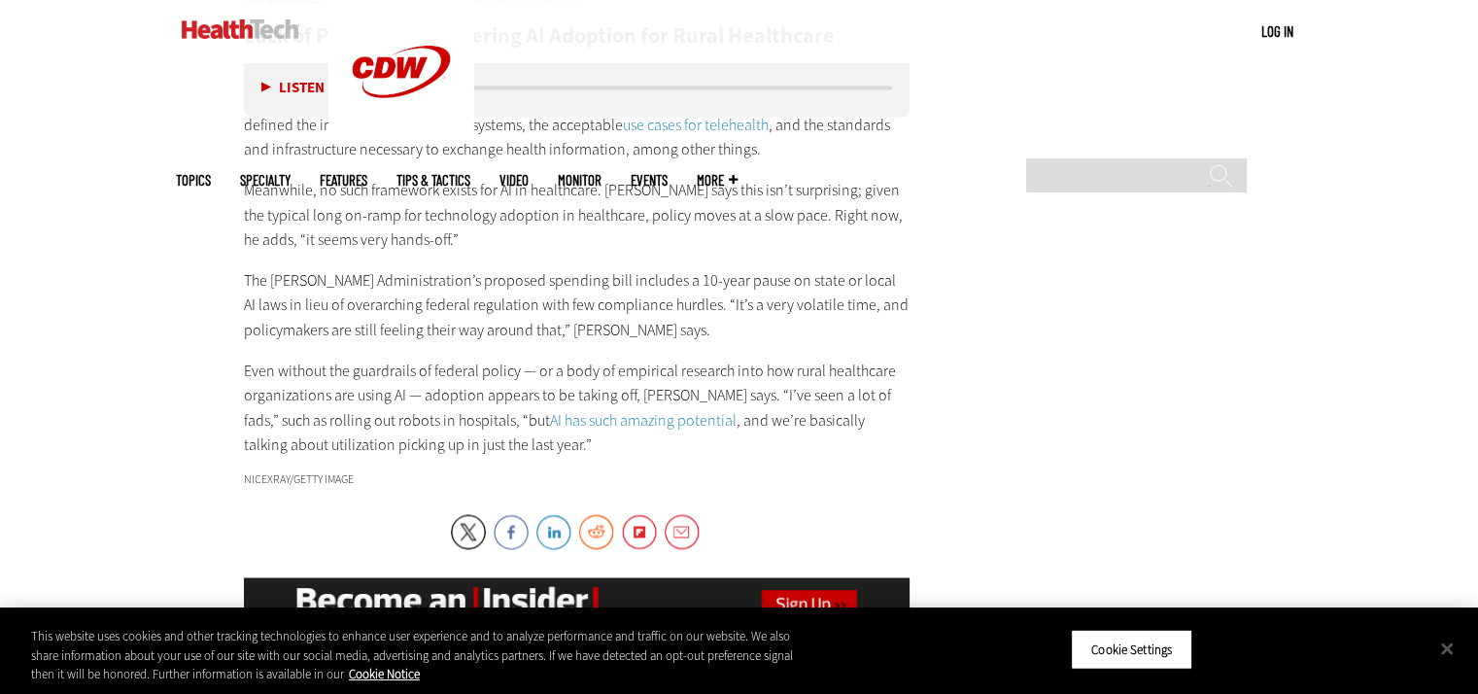
scroll to position [3056, 0]
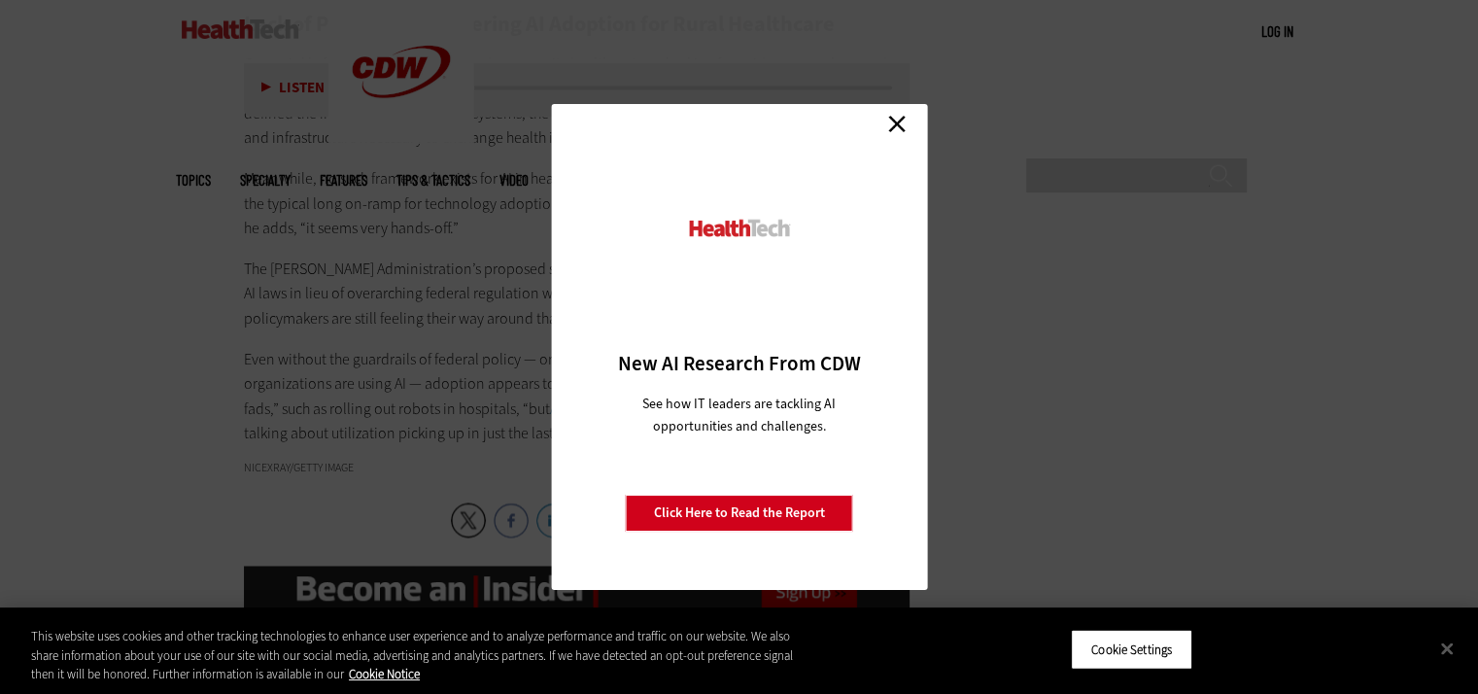
drag, startPoint x: 1492, startPoint y: 57, endPoint x: 1492, endPoint y: 475, distance: 417.9
click at [896, 125] on link "Close" at bounding box center [897, 123] width 29 height 29
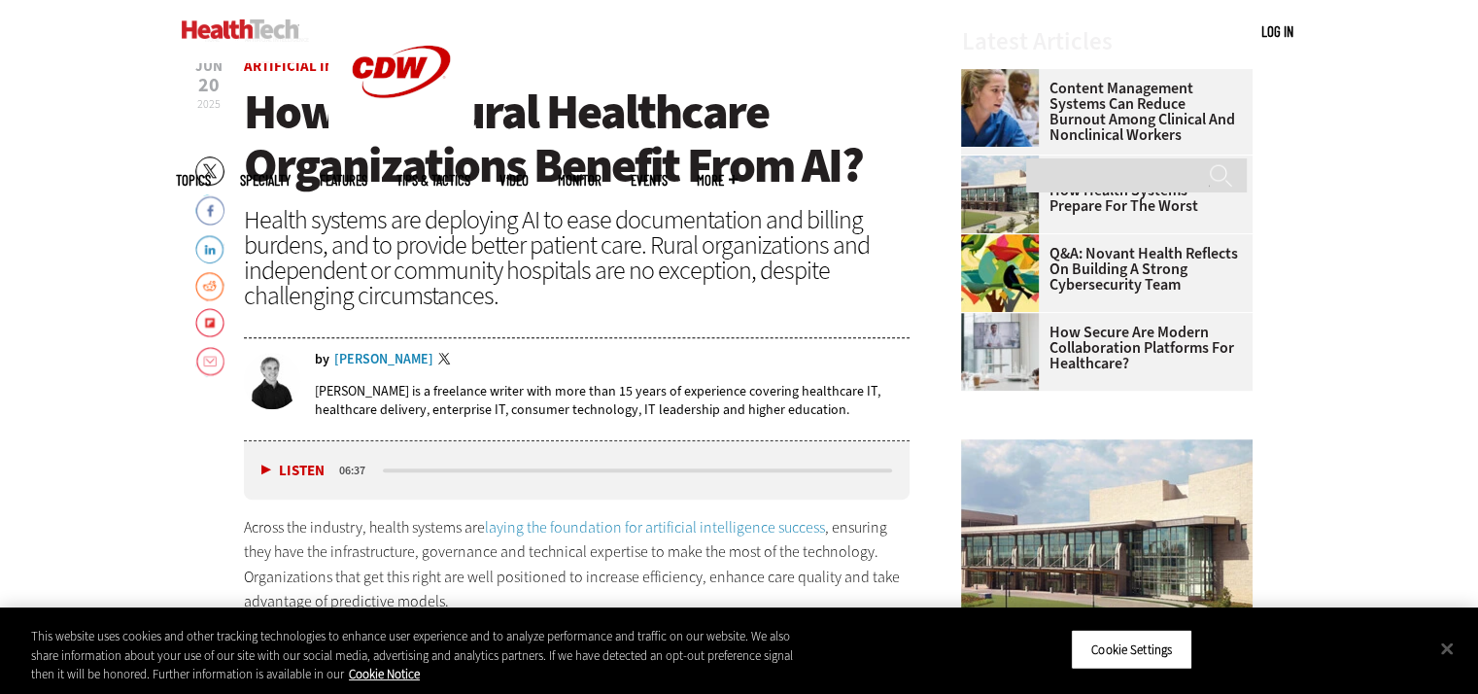
scroll to position [697, 0]
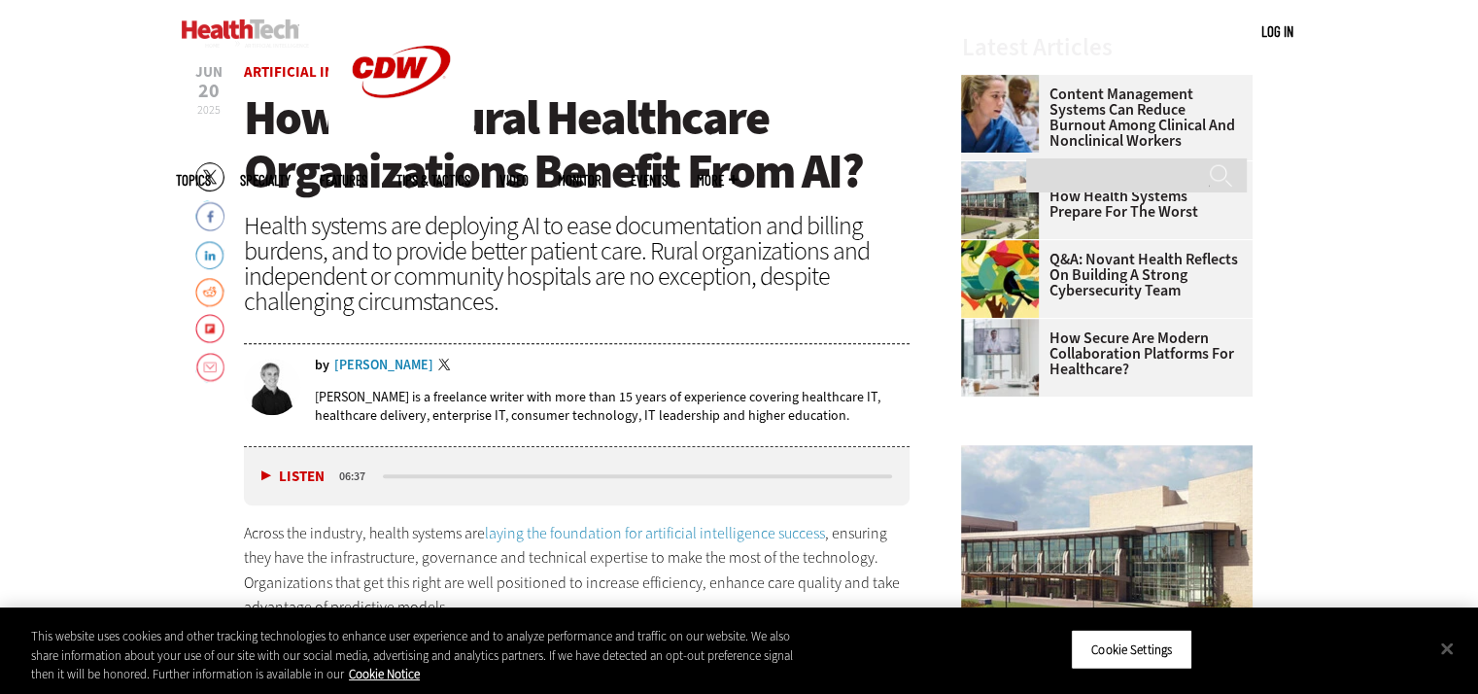
click at [369, 359] on div "Brian Eastwood" at bounding box center [383, 366] width 99 height 14
click at [386, 364] on div "Brian Eastwood" at bounding box center [383, 366] width 99 height 14
